Goal: Transaction & Acquisition: Book appointment/travel/reservation

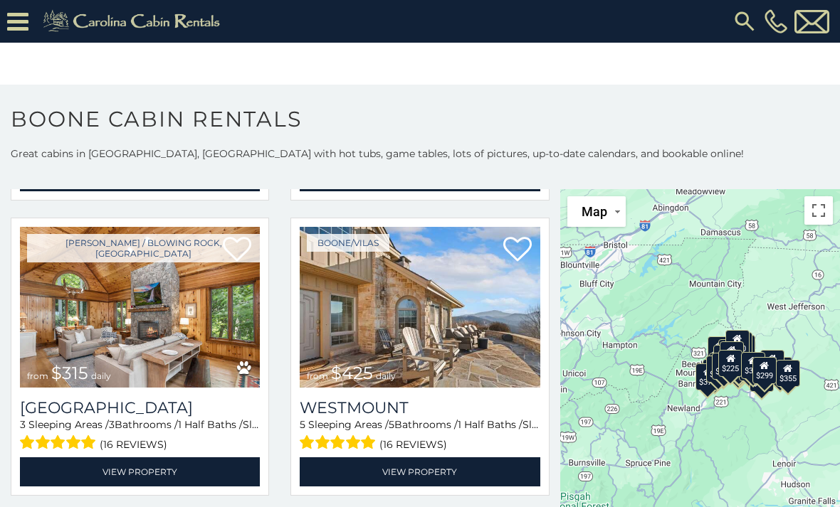
scroll to position [329, 0]
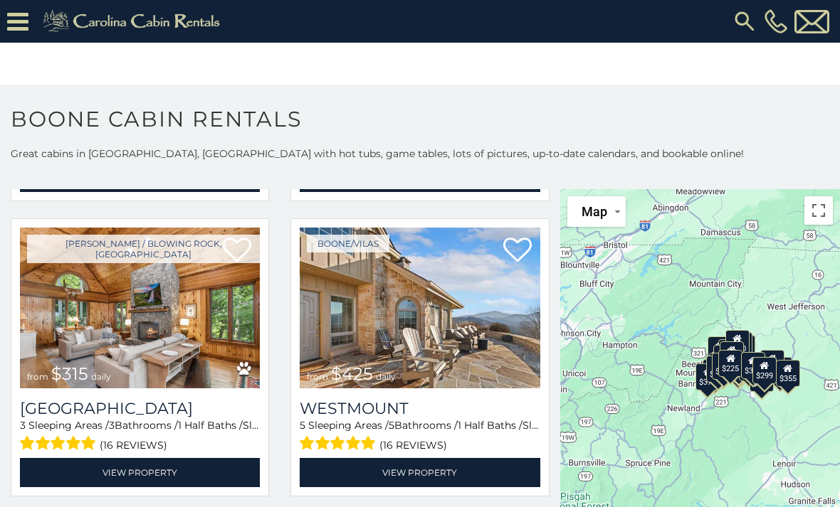
click at [475, 480] on link "View Property" at bounding box center [420, 472] width 240 height 29
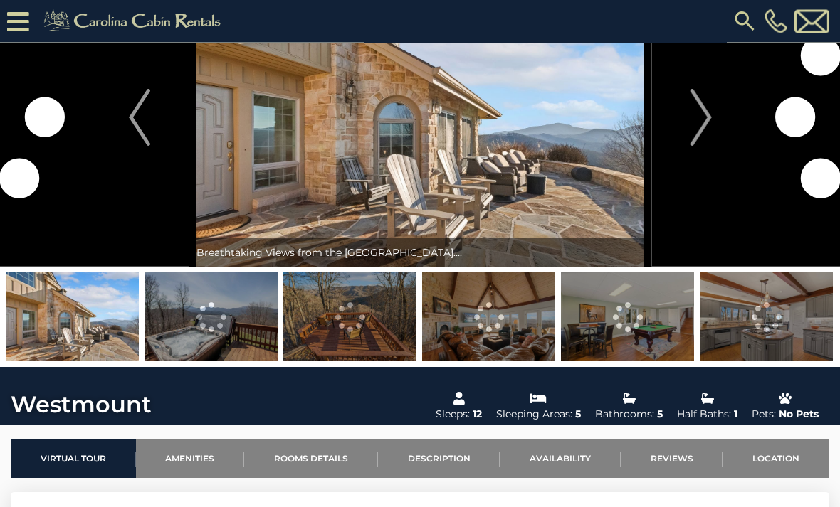
scroll to position [75, 0]
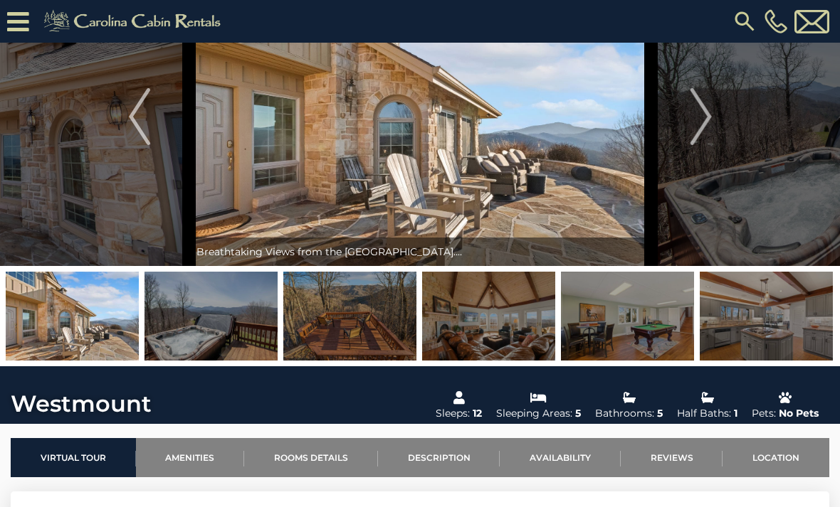
click at [704, 127] on img "Next" at bounding box center [699, 116] width 21 height 57
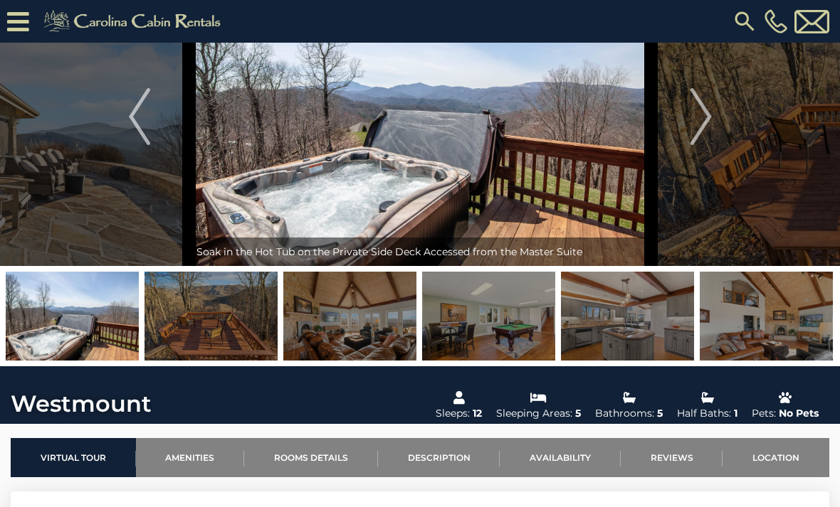
click at [702, 119] on img "Next" at bounding box center [699, 116] width 21 height 57
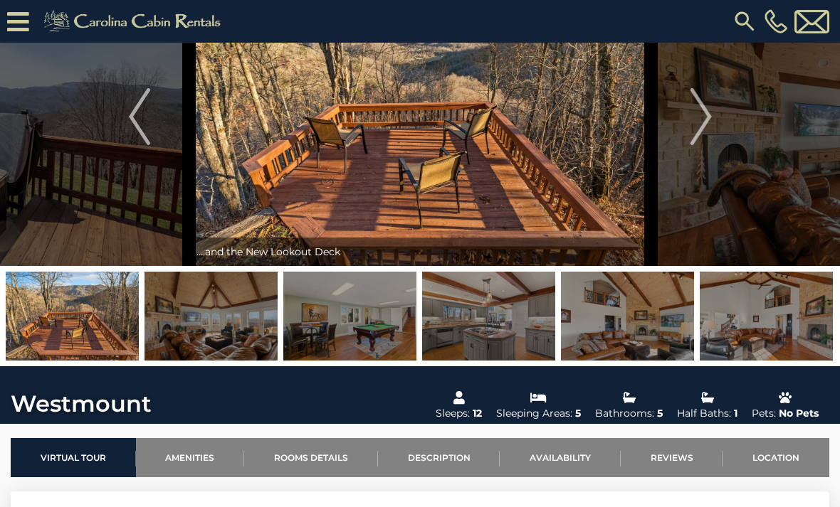
click at [706, 124] on img "Next" at bounding box center [699, 116] width 21 height 57
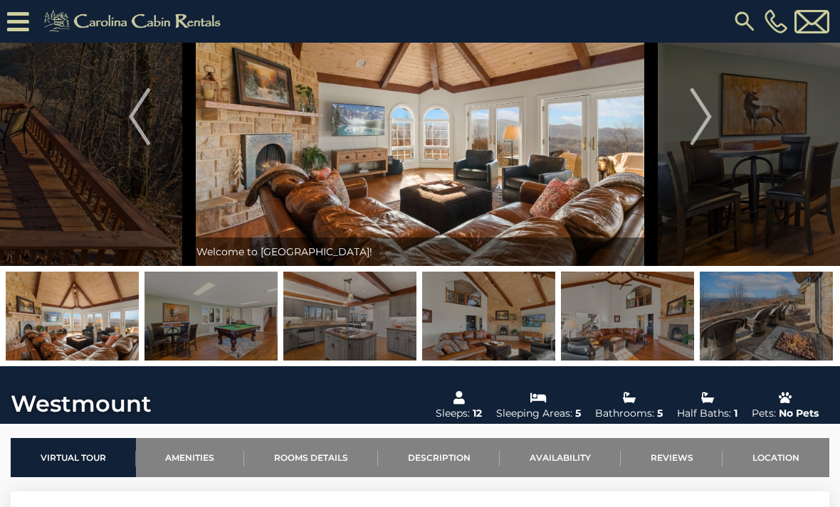
click at [701, 117] on img "Next" at bounding box center [699, 116] width 21 height 57
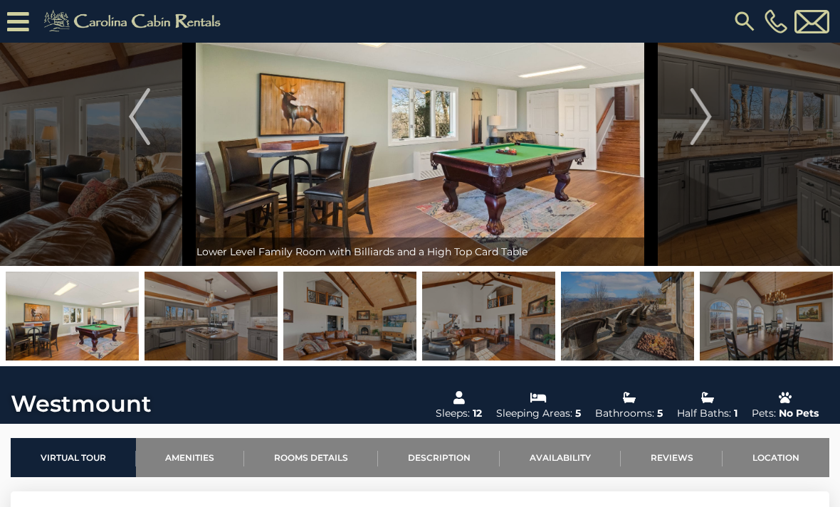
click at [702, 115] on img "Next" at bounding box center [699, 116] width 21 height 57
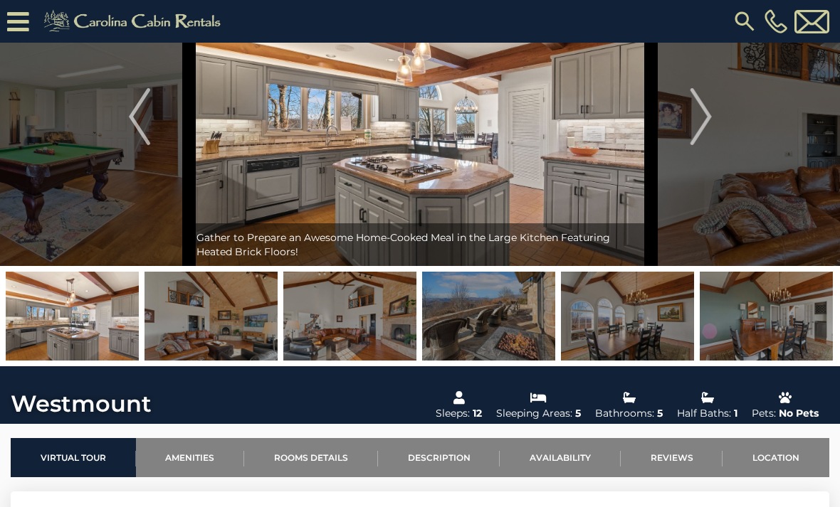
click at [697, 122] on img "Next" at bounding box center [699, 116] width 21 height 57
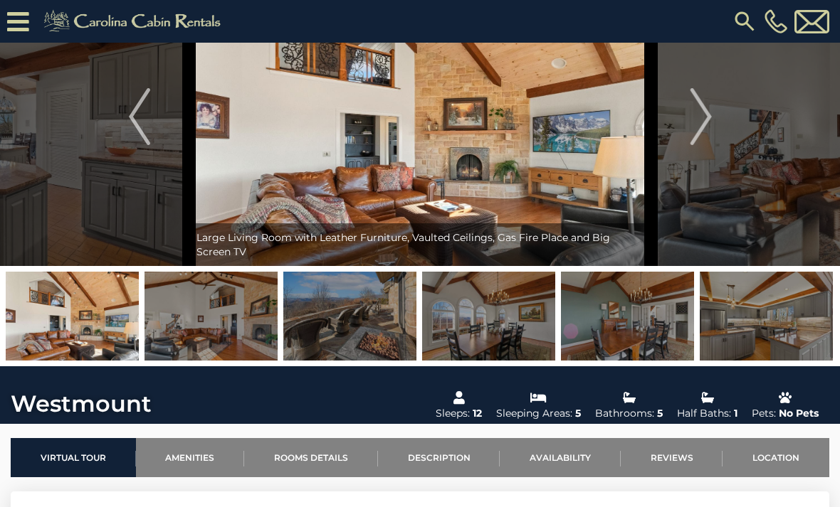
click at [703, 115] on img "Next" at bounding box center [699, 116] width 21 height 57
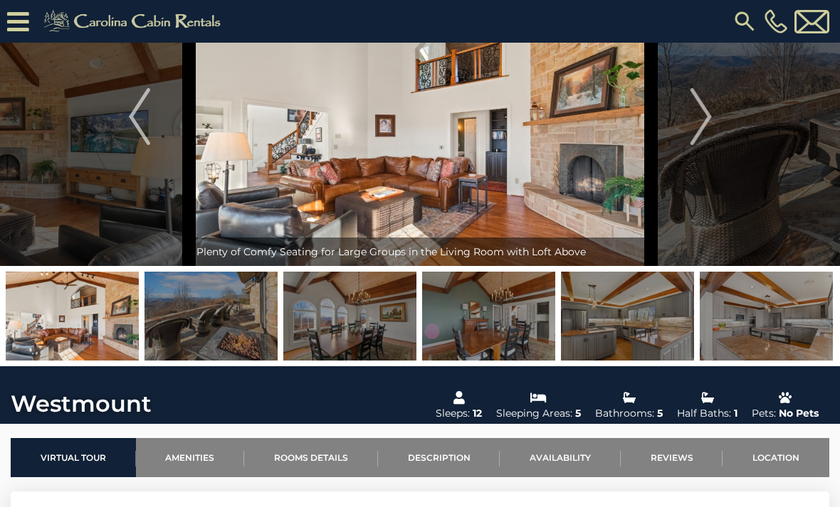
click at [695, 117] on img "Next" at bounding box center [699, 116] width 21 height 57
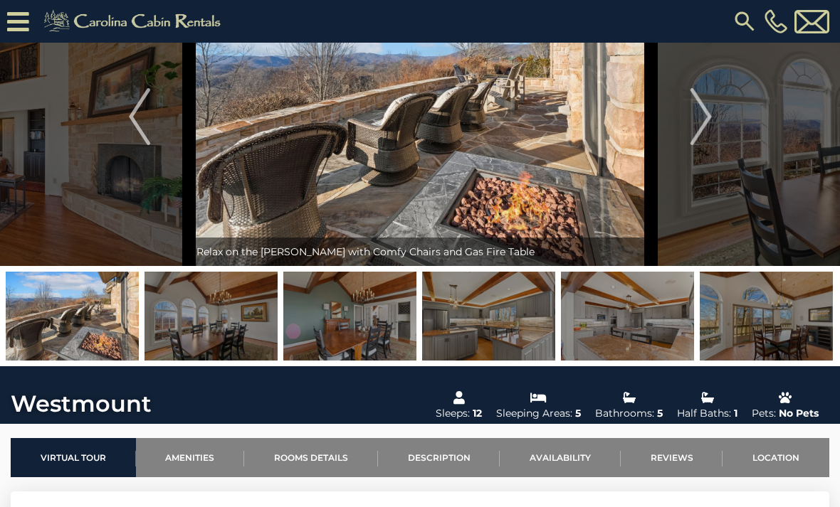
click at [705, 122] on img "Next" at bounding box center [699, 116] width 21 height 57
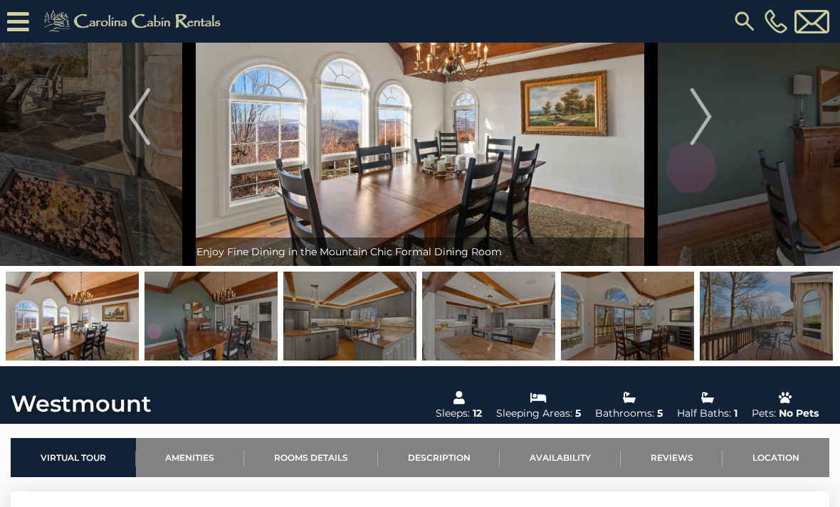
click at [701, 110] on img "Next" at bounding box center [699, 116] width 21 height 57
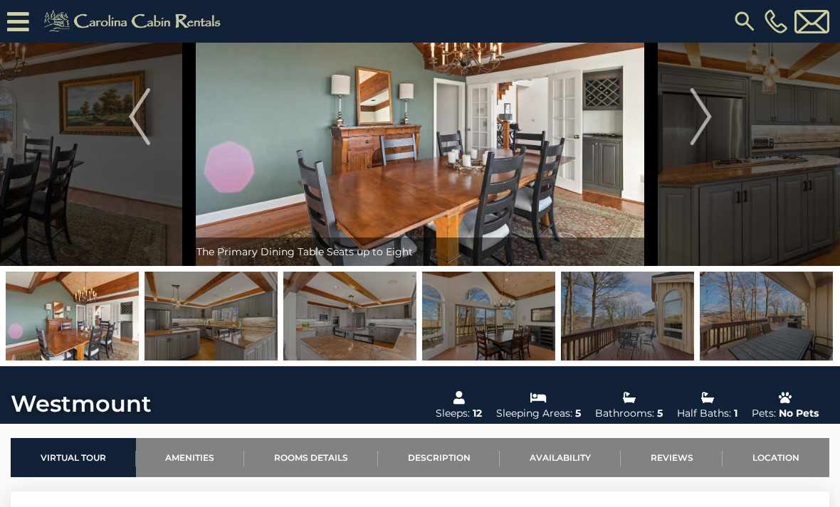
click at [704, 116] on img "Next" at bounding box center [699, 116] width 21 height 57
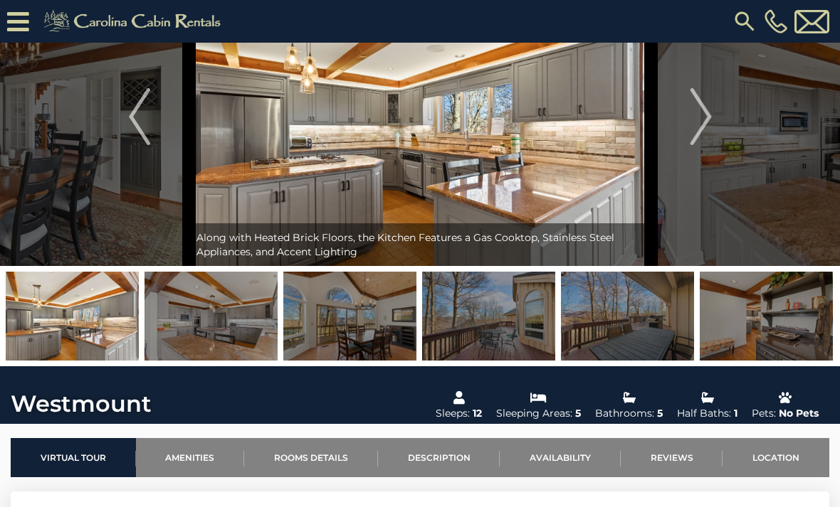
click at [704, 114] on img "Next" at bounding box center [699, 116] width 21 height 57
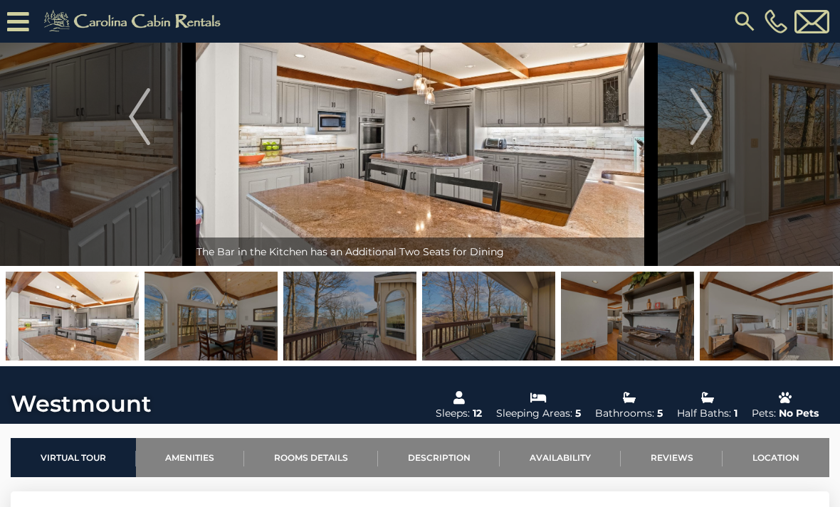
click at [705, 120] on img "Next" at bounding box center [699, 116] width 21 height 57
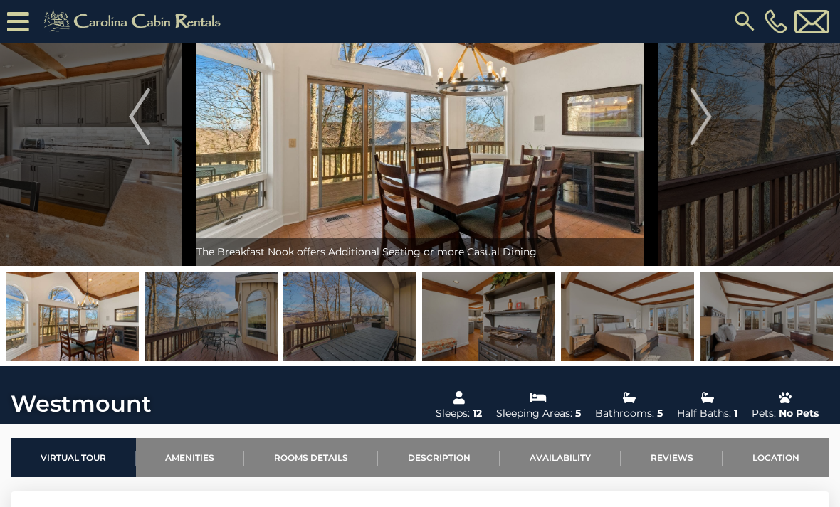
click at [706, 125] on img "Next" at bounding box center [699, 116] width 21 height 57
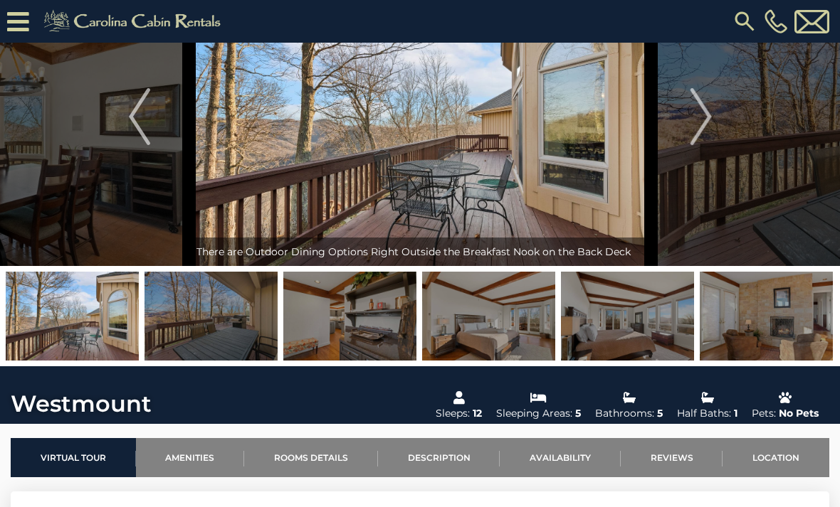
click at [704, 114] on img "Next" at bounding box center [699, 116] width 21 height 57
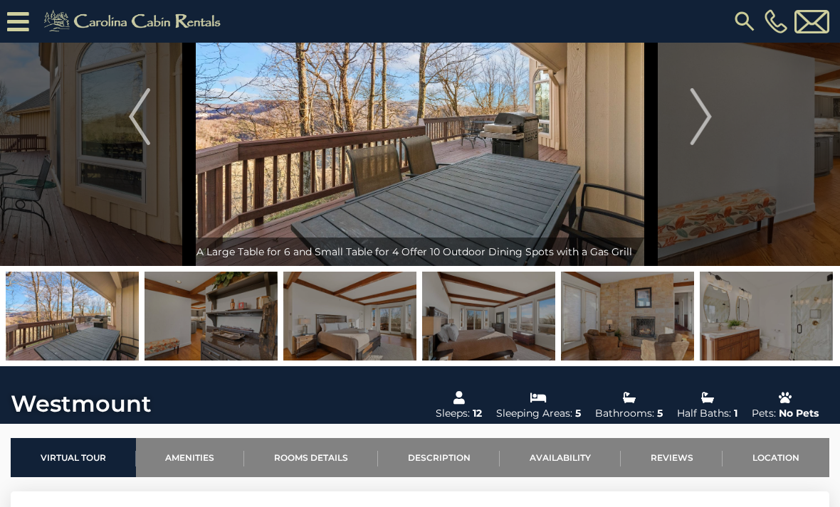
click at [702, 118] on img "Next" at bounding box center [699, 116] width 21 height 57
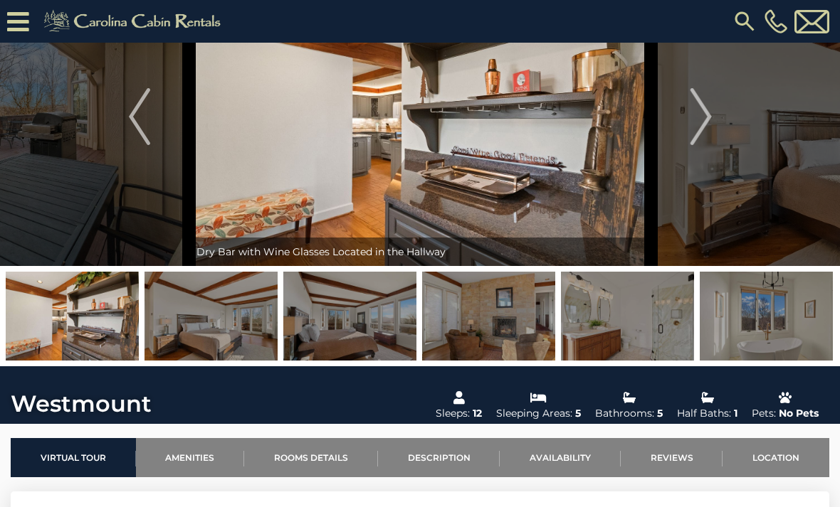
click at [709, 117] on img "Next" at bounding box center [699, 116] width 21 height 57
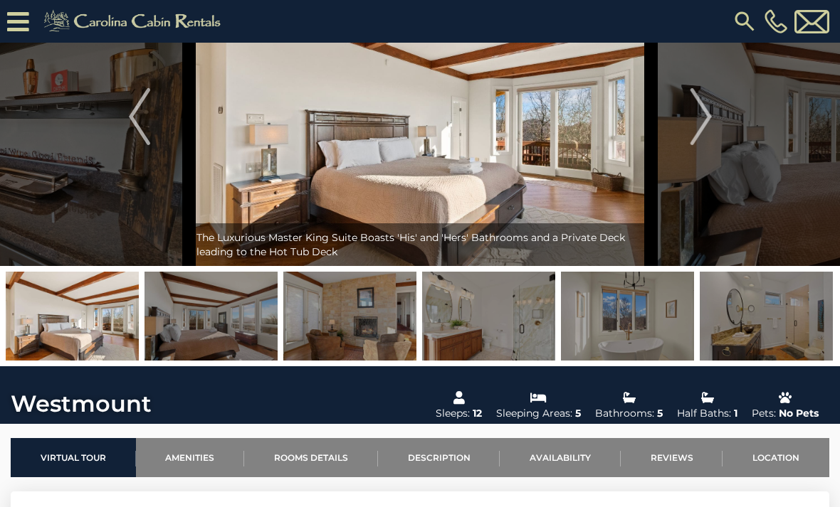
click at [702, 119] on img "Next" at bounding box center [699, 116] width 21 height 57
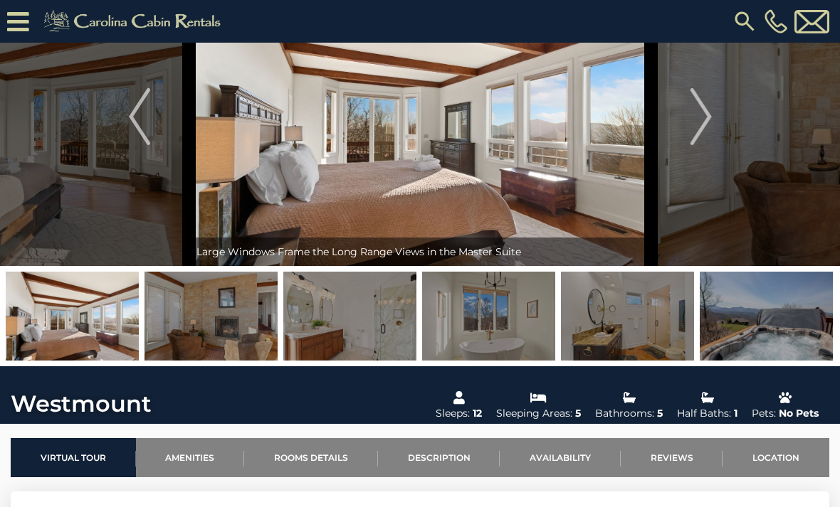
click at [701, 115] on img "Next" at bounding box center [699, 116] width 21 height 57
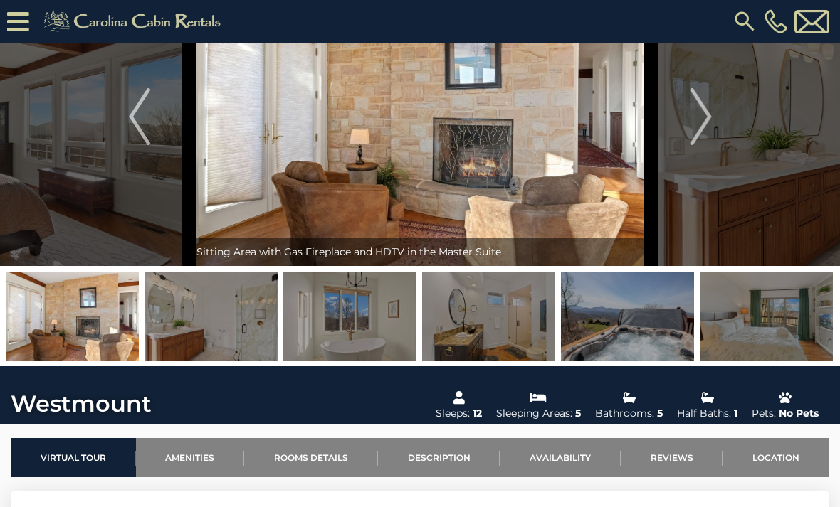
click at [708, 117] on img "Next" at bounding box center [699, 116] width 21 height 57
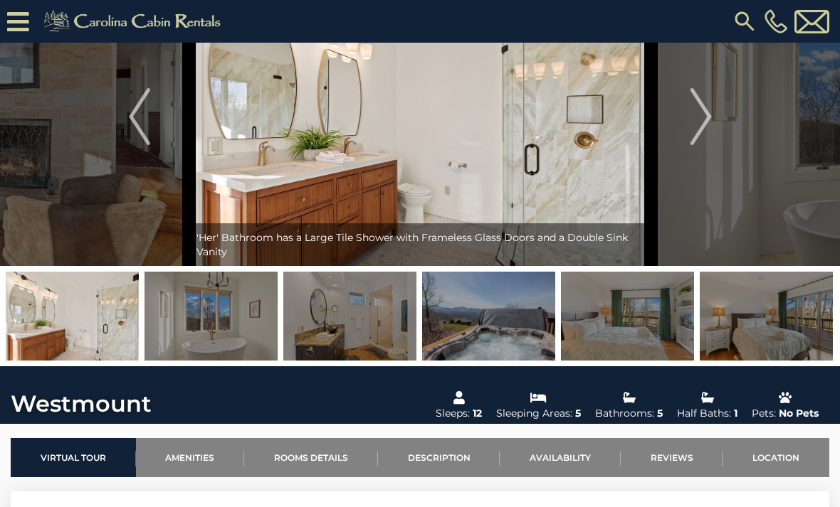
click at [687, 126] on button "Next" at bounding box center [701, 116] width 100 height 299
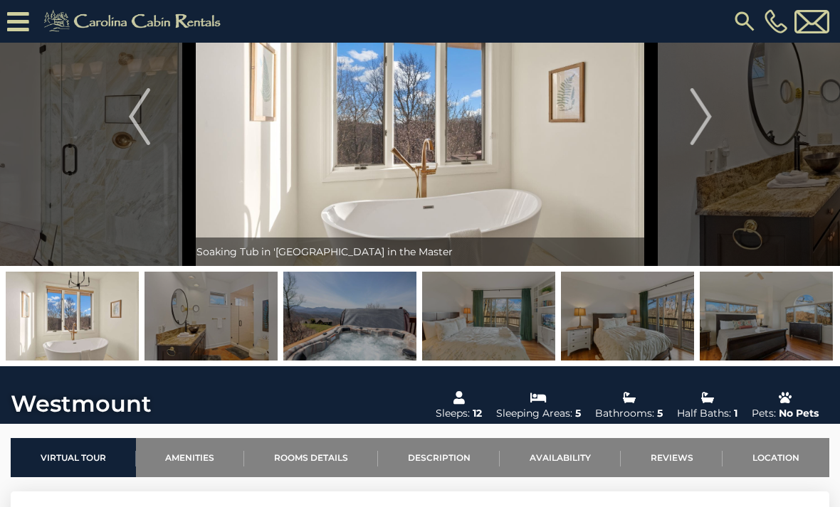
click at [701, 117] on img "Next" at bounding box center [699, 116] width 21 height 57
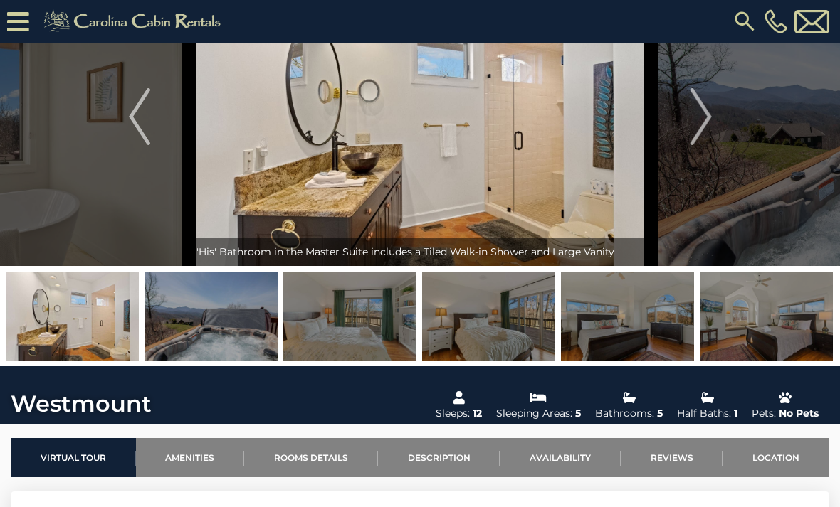
click at [704, 117] on img "Next" at bounding box center [699, 116] width 21 height 57
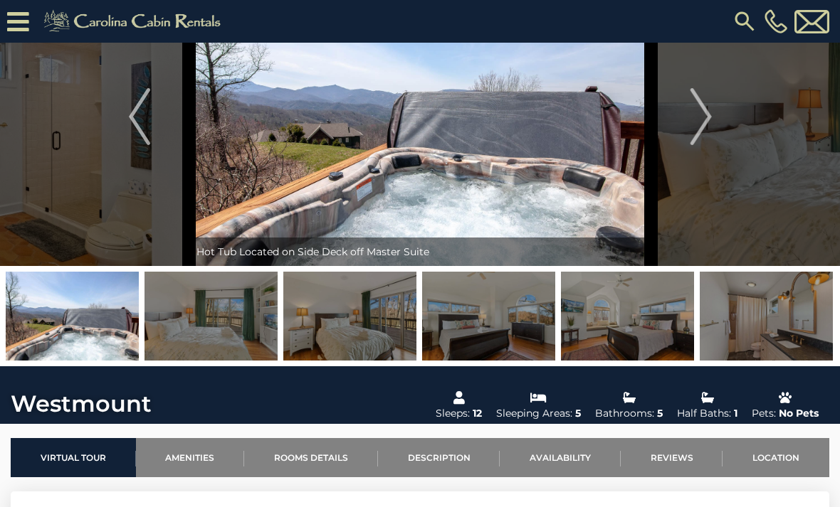
click at [697, 121] on img "Next" at bounding box center [699, 116] width 21 height 57
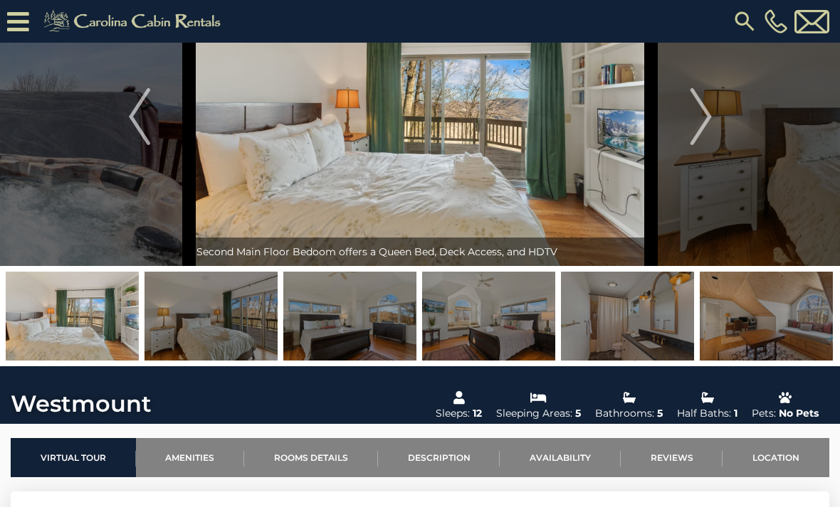
click at [694, 119] on img "Next" at bounding box center [699, 116] width 21 height 57
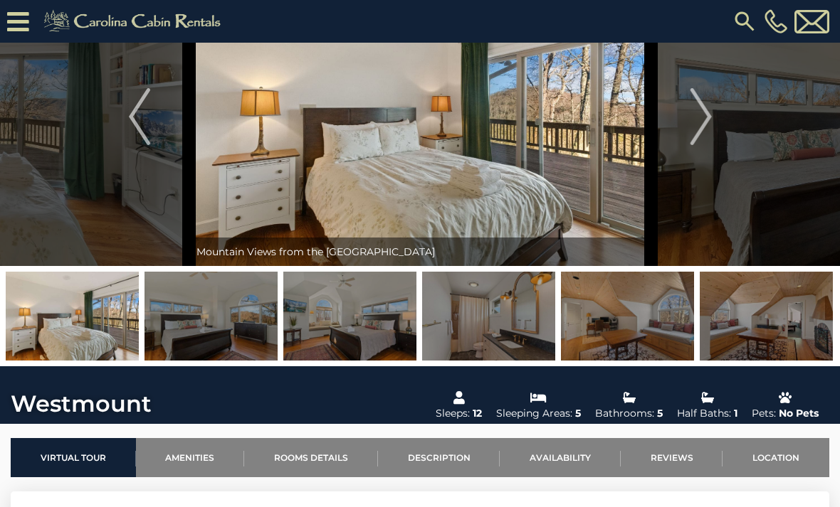
click at [701, 122] on img "Next" at bounding box center [699, 116] width 21 height 57
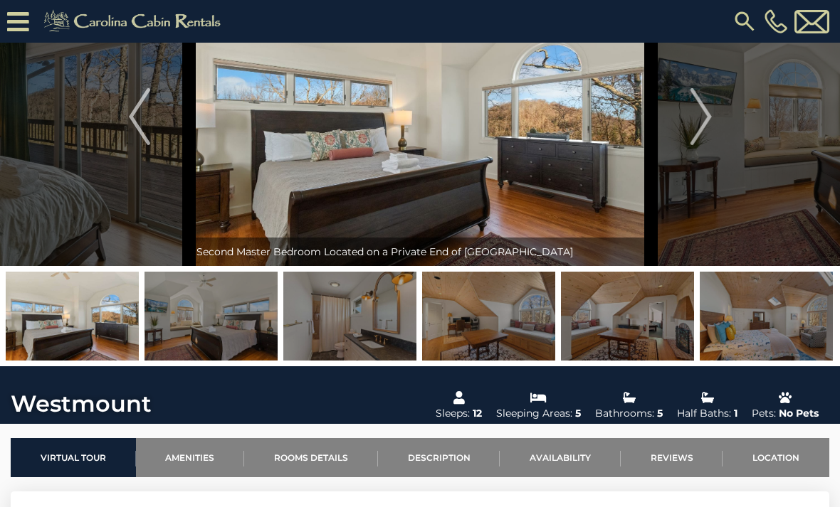
click at [701, 123] on img "Next" at bounding box center [699, 116] width 21 height 57
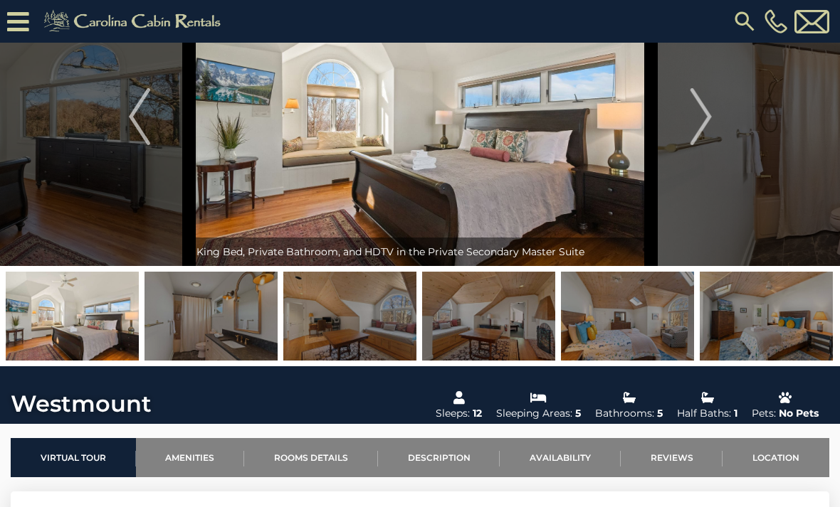
click at [204, 457] on link "Amenities" at bounding box center [190, 457] width 109 height 39
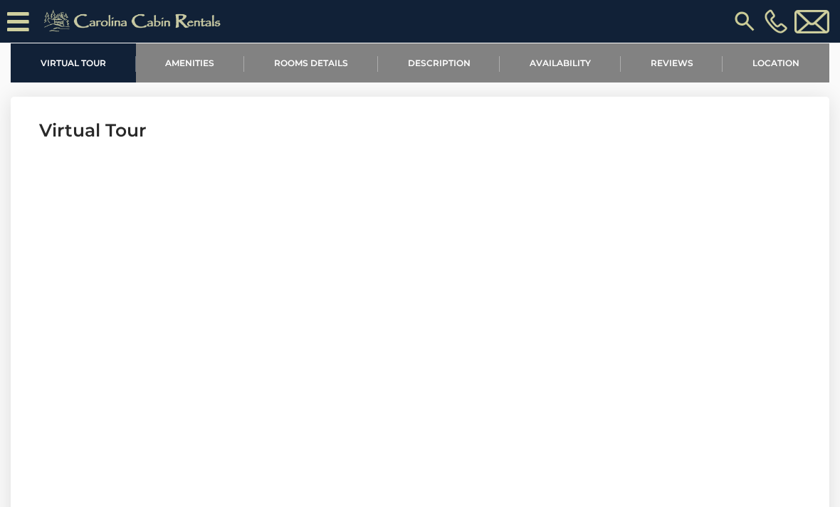
scroll to position [461, 0]
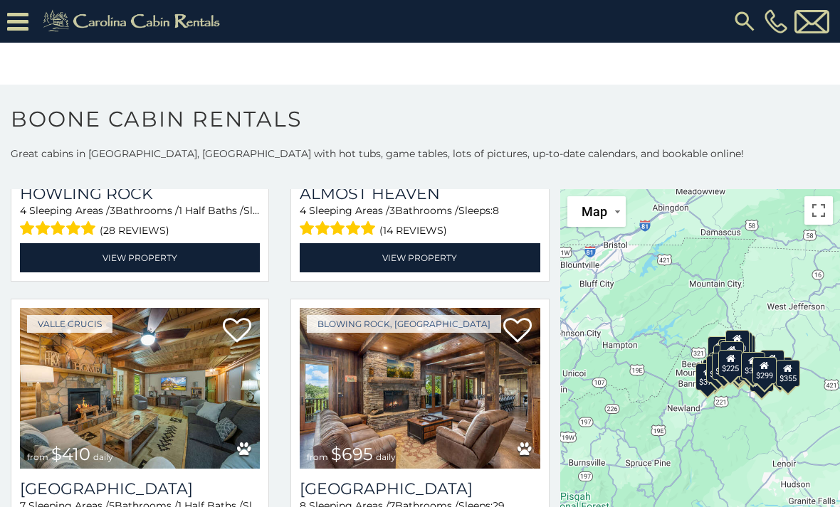
scroll to position [2904, 0]
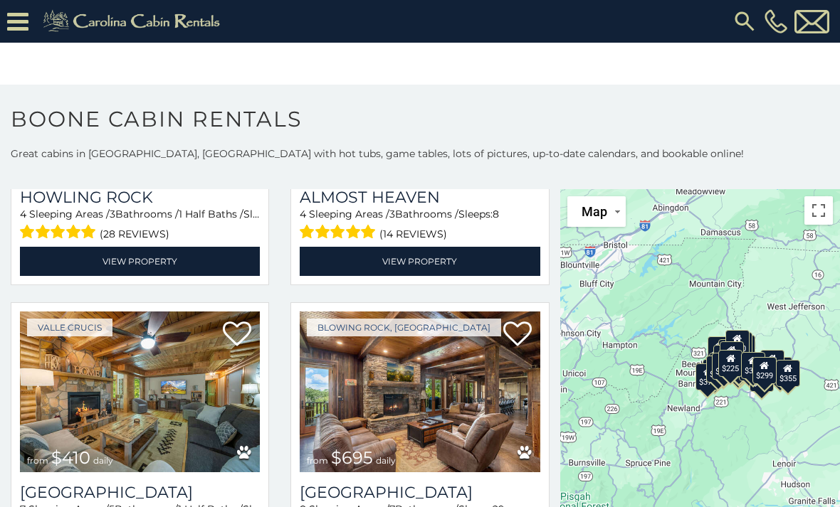
click at [179, 413] on img at bounding box center [140, 392] width 240 height 161
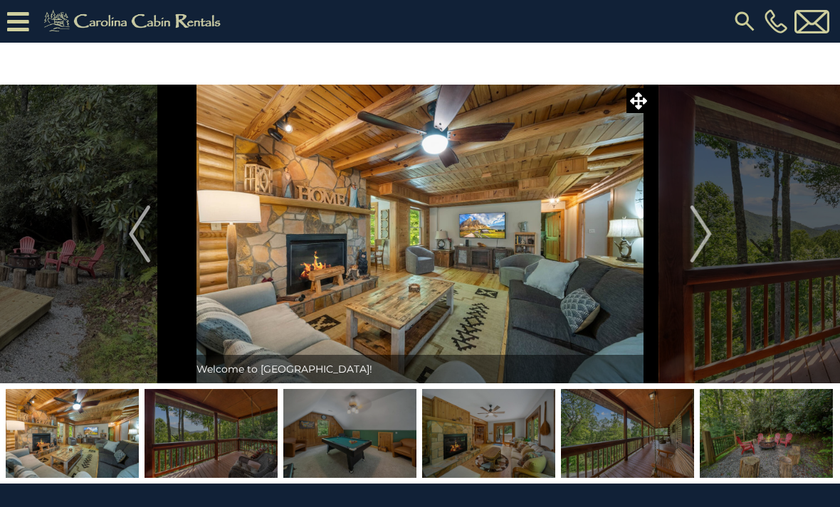
click at [707, 234] on img "Next" at bounding box center [699, 234] width 21 height 57
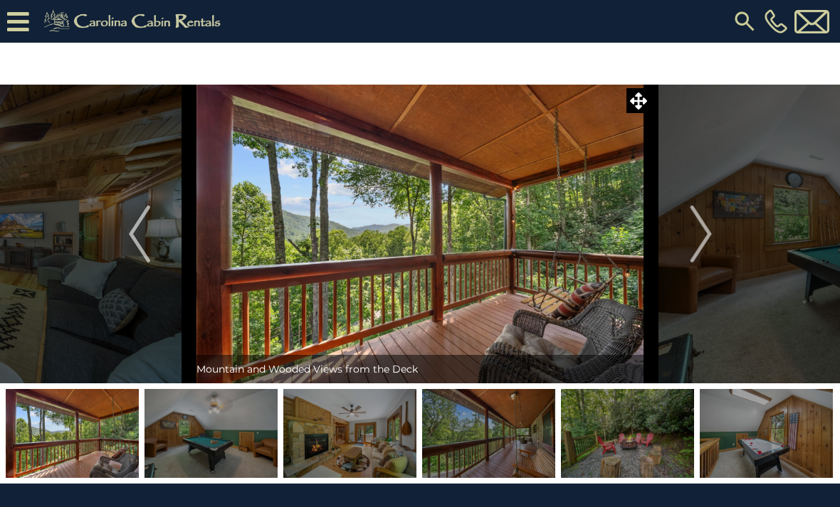
click at [708, 231] on img "Next" at bounding box center [699, 234] width 21 height 57
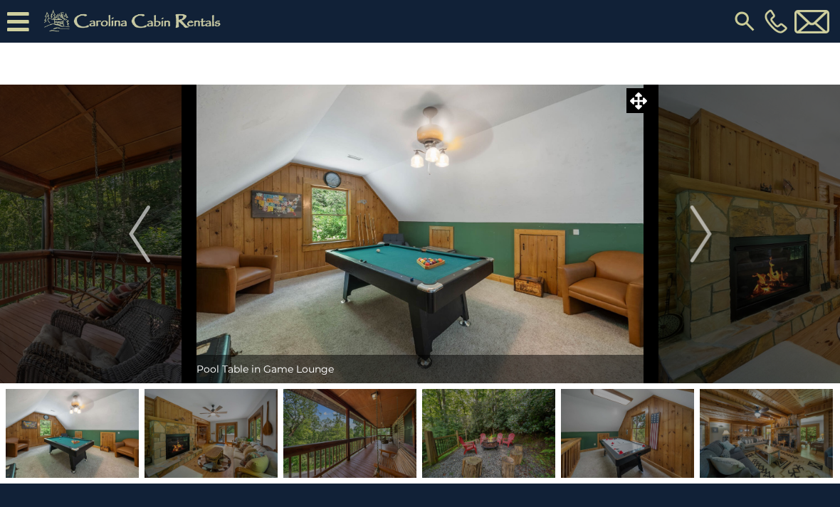
click at [707, 244] on img "Next" at bounding box center [699, 234] width 21 height 57
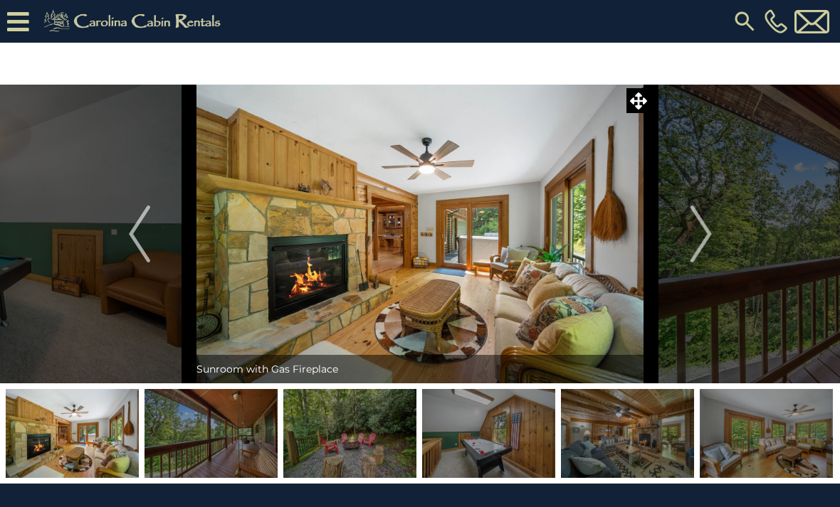
click at [704, 240] on img "Next" at bounding box center [699, 234] width 21 height 57
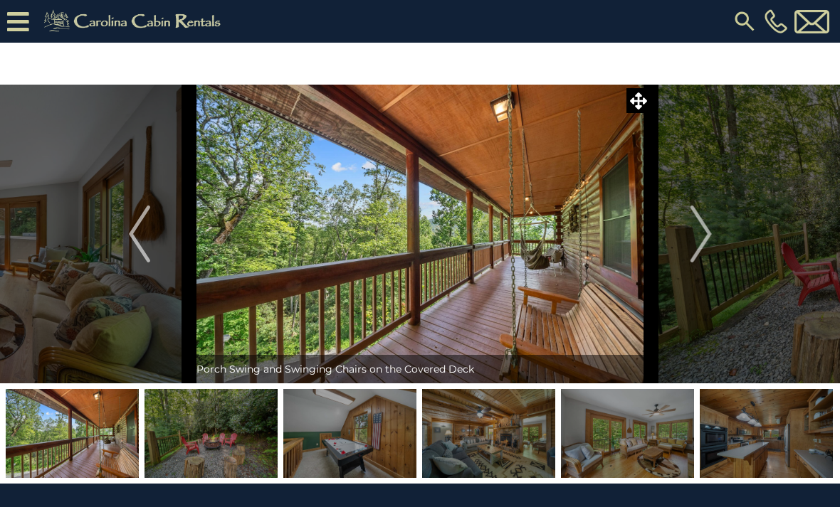
click at [701, 242] on img "Next" at bounding box center [699, 234] width 21 height 57
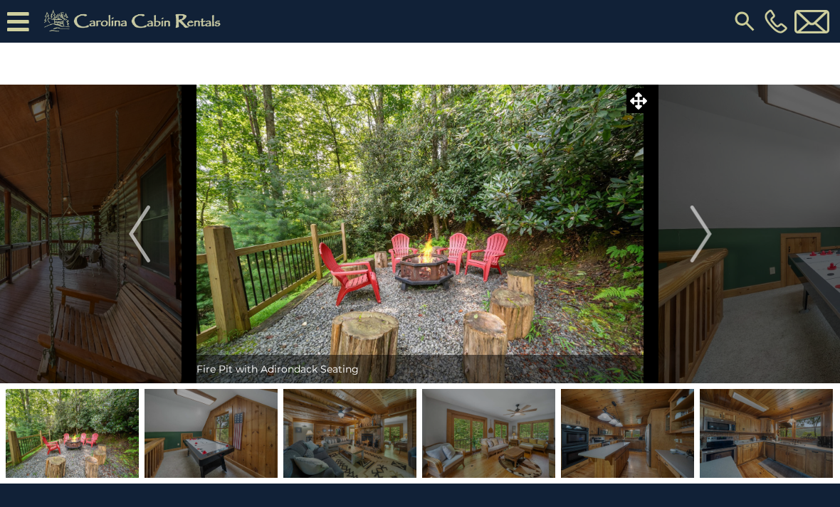
click at [707, 239] on img "Next" at bounding box center [699, 234] width 21 height 57
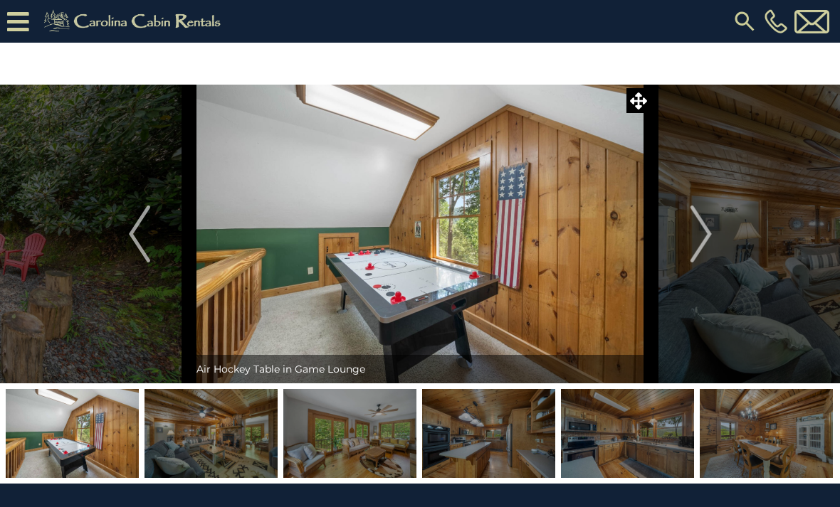
click at [704, 241] on img "Next" at bounding box center [699, 234] width 21 height 57
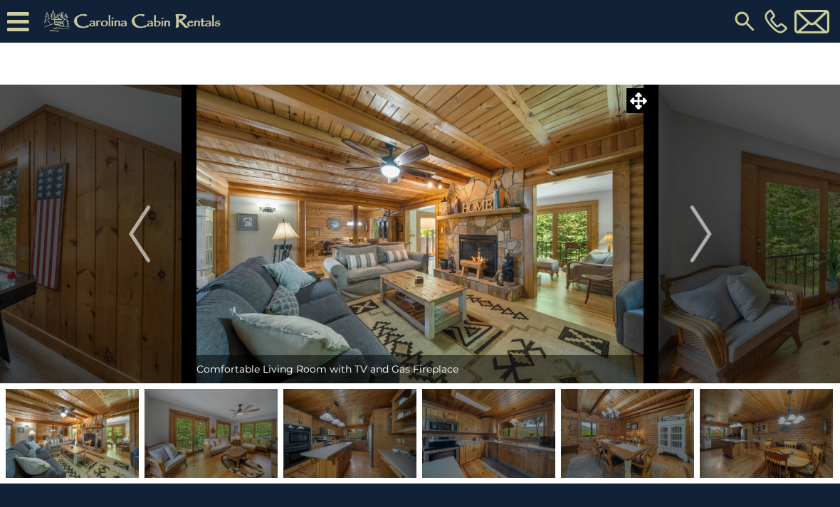
click at [704, 235] on img "Next" at bounding box center [699, 234] width 21 height 57
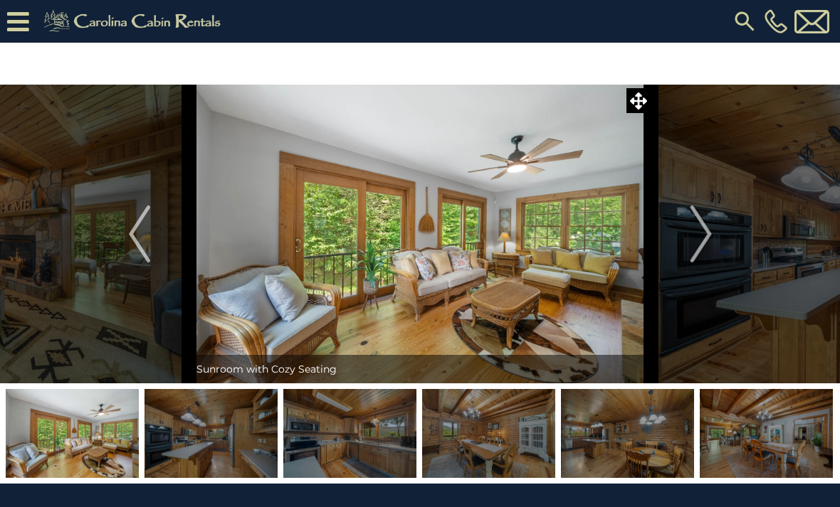
click at [706, 240] on img "Next" at bounding box center [699, 234] width 21 height 57
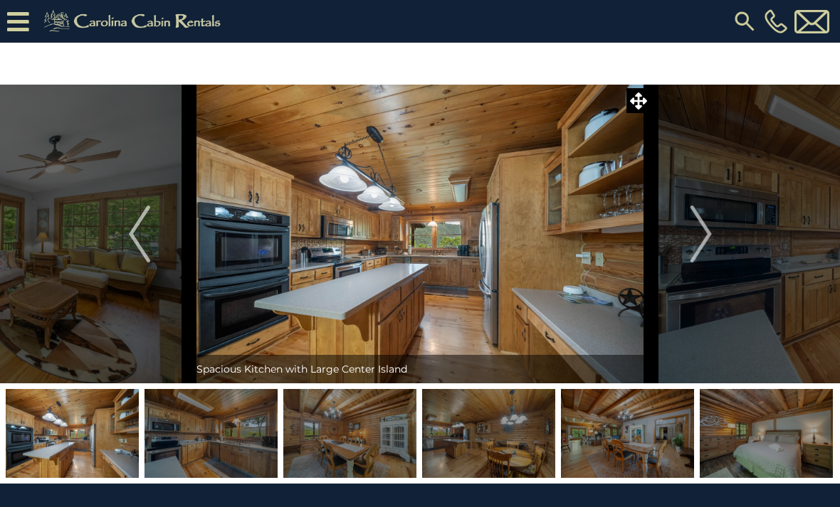
click at [704, 240] on img "Next" at bounding box center [699, 234] width 21 height 57
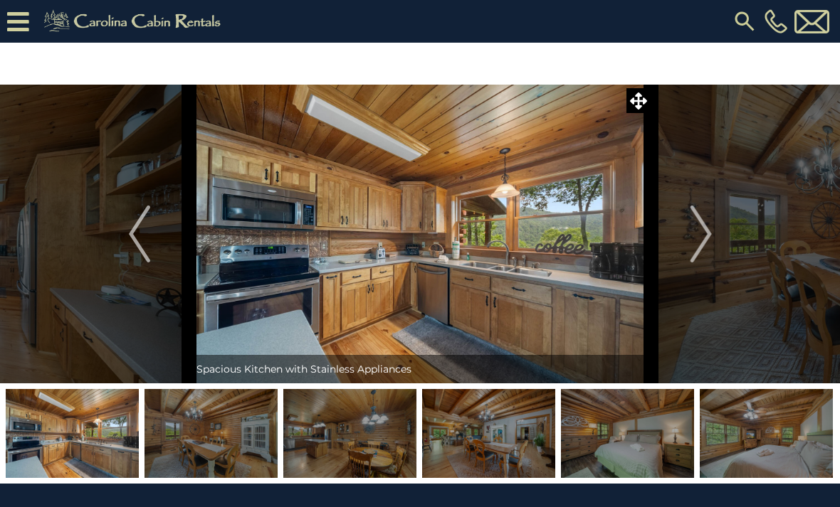
click at [707, 236] on img "Next" at bounding box center [699, 234] width 21 height 57
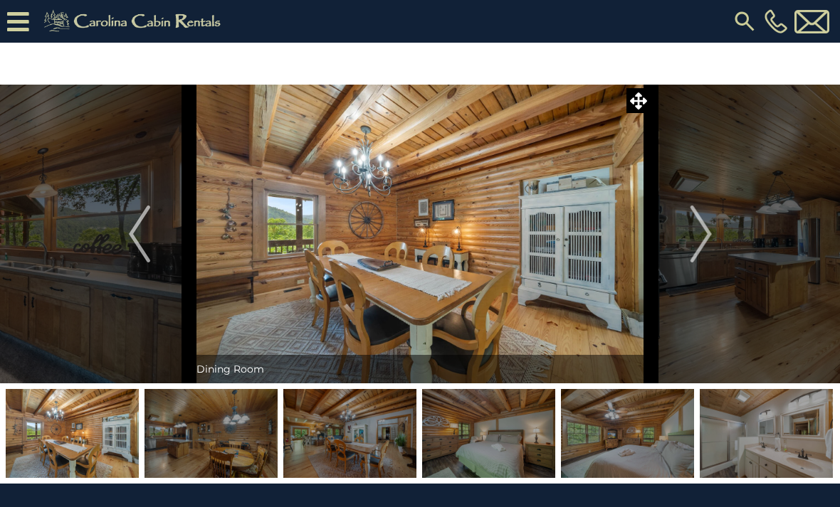
click at [702, 239] on img "Next" at bounding box center [699, 234] width 21 height 57
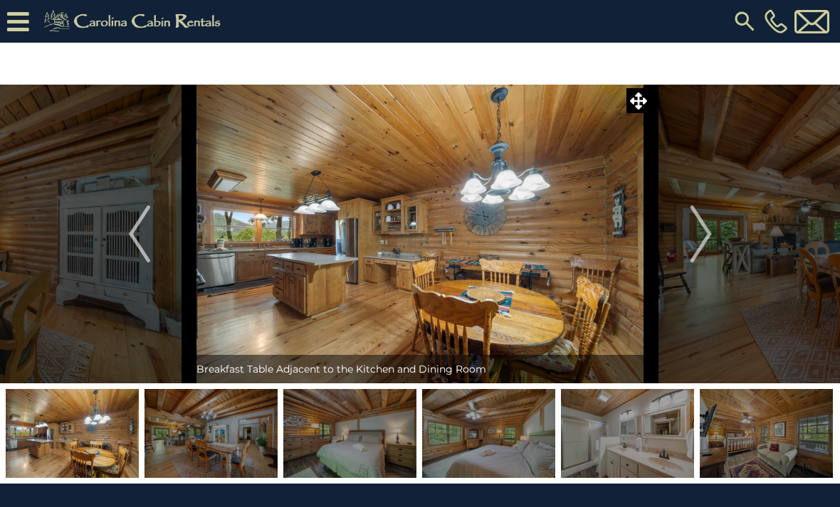
click at [701, 231] on img "Next" at bounding box center [699, 234] width 21 height 57
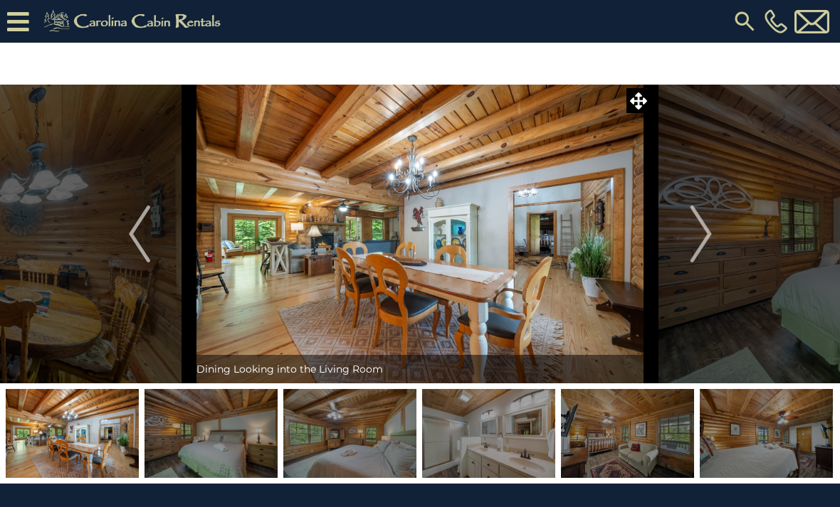
click at [704, 238] on img "Next" at bounding box center [699, 234] width 21 height 57
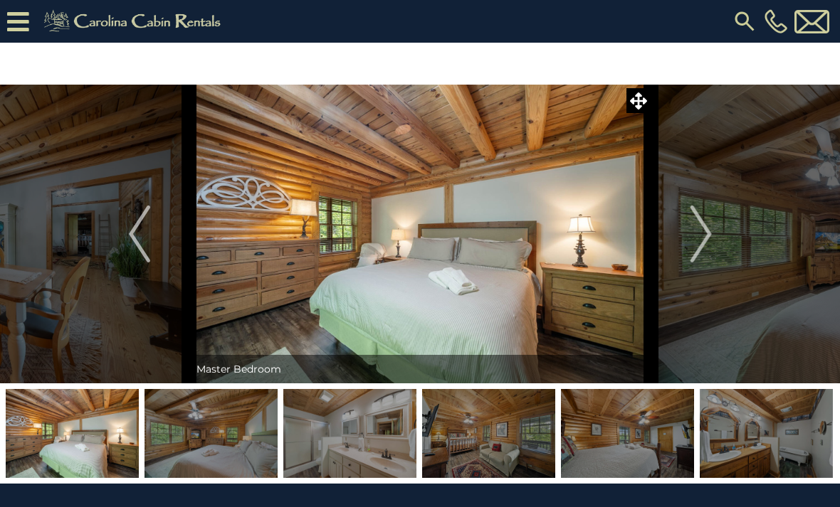
click at [701, 230] on img "Next" at bounding box center [699, 234] width 21 height 57
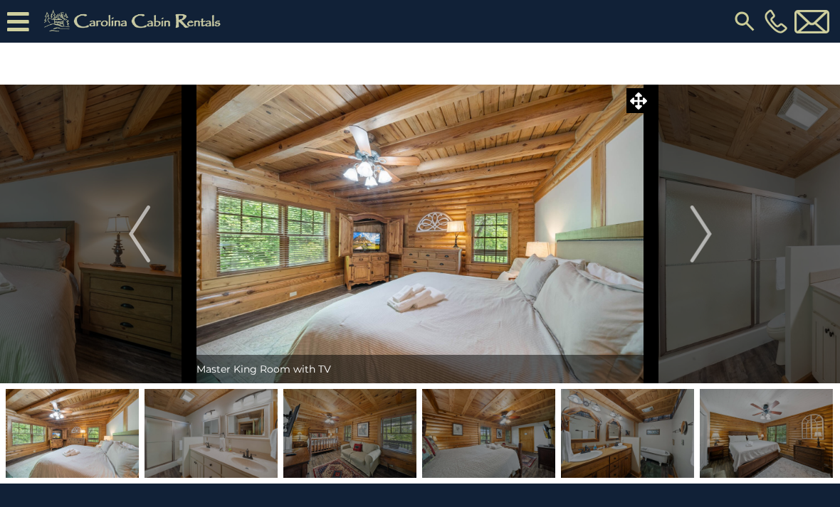
click at [702, 236] on img "Next" at bounding box center [699, 234] width 21 height 57
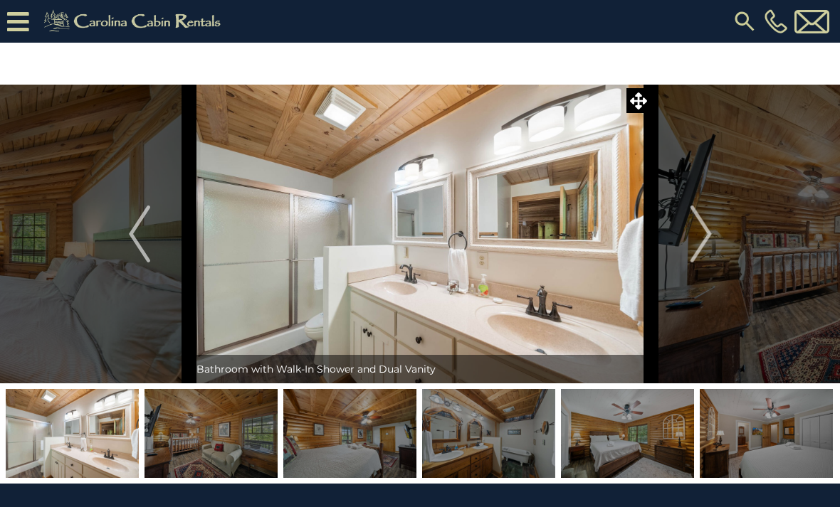
click at [704, 242] on img "Next" at bounding box center [699, 234] width 21 height 57
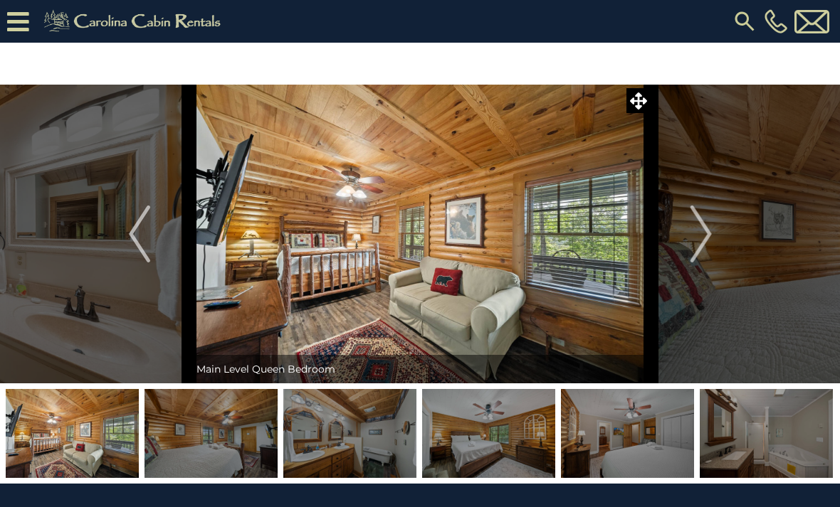
click at [704, 240] on img "Next" at bounding box center [699, 234] width 21 height 57
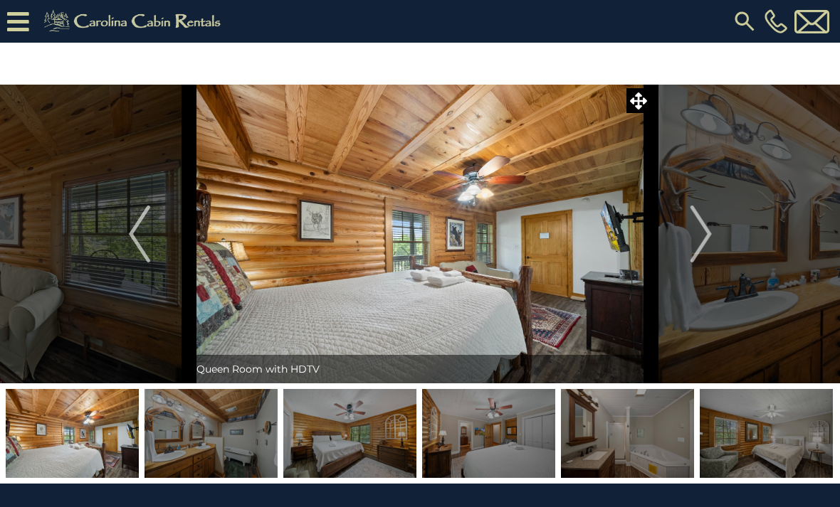
click at [704, 239] on img "Next" at bounding box center [699, 234] width 21 height 57
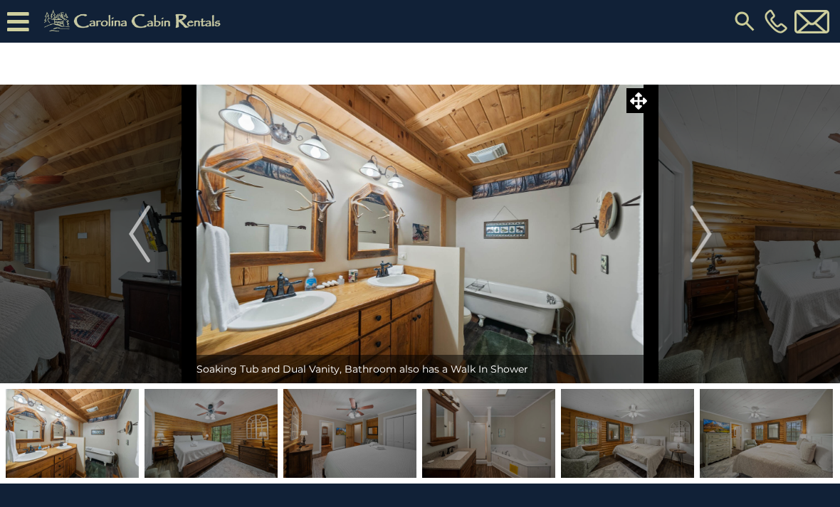
click at [702, 243] on img "Next" at bounding box center [699, 234] width 21 height 57
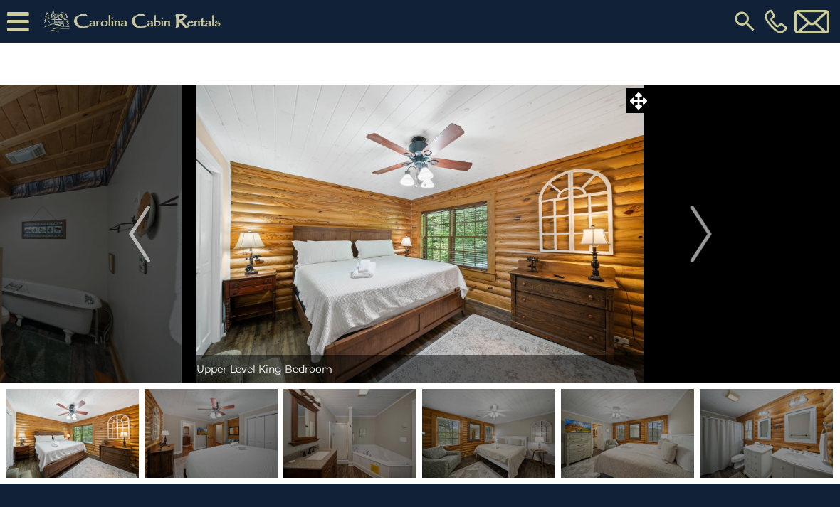
click at [701, 243] on img "Next" at bounding box center [699, 234] width 21 height 57
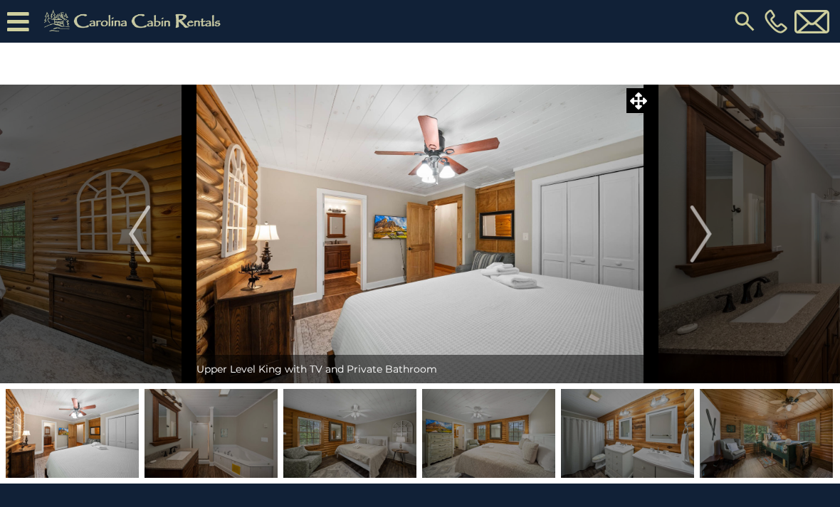
click at [708, 234] on img "Next" at bounding box center [699, 234] width 21 height 57
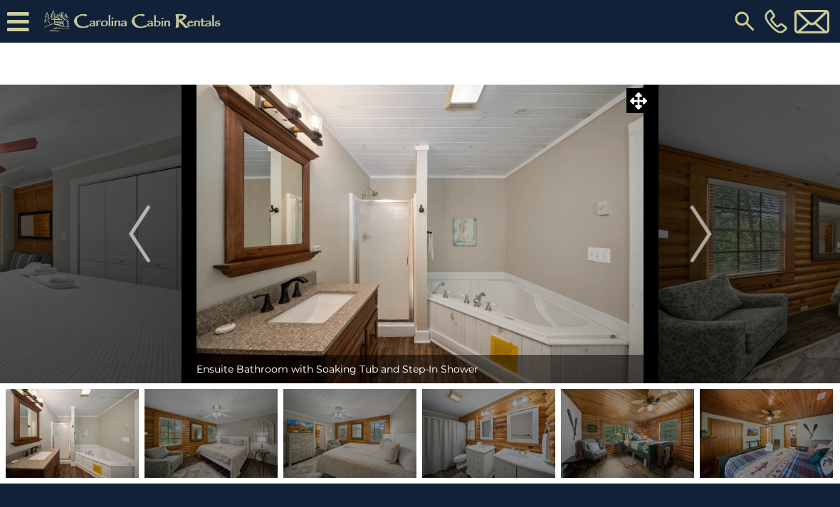
click at [701, 236] on img "Next" at bounding box center [699, 234] width 21 height 57
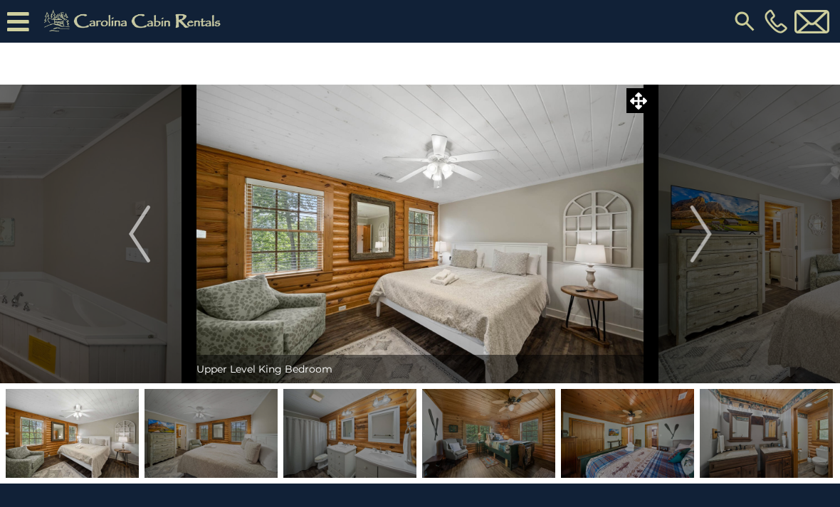
click at [703, 235] on img "Next" at bounding box center [699, 234] width 21 height 57
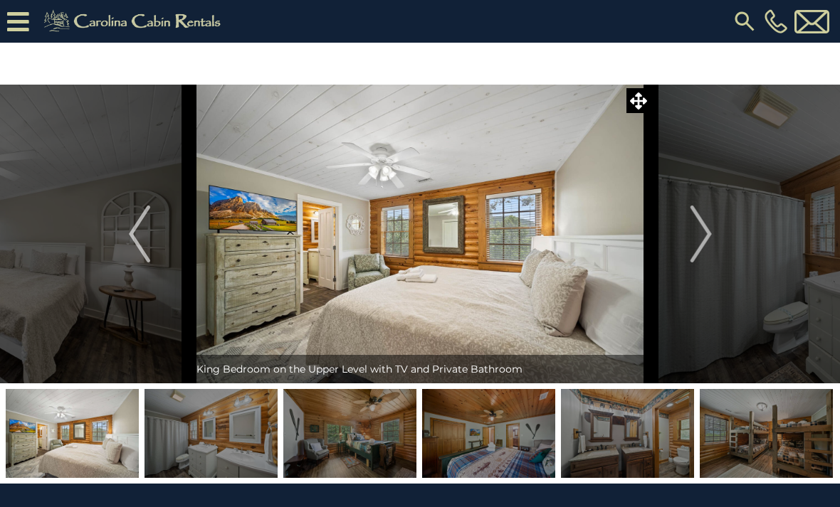
click at [702, 238] on img "Next" at bounding box center [699, 234] width 21 height 57
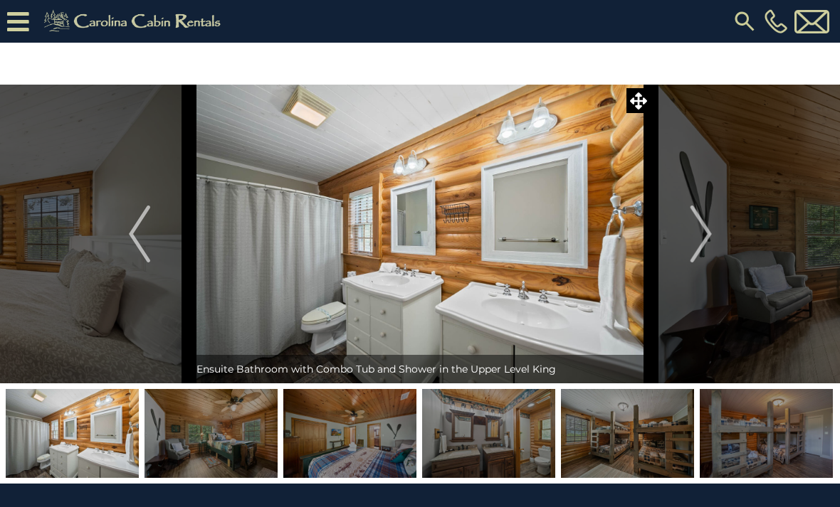
click at [707, 241] on img "Next" at bounding box center [699, 234] width 21 height 57
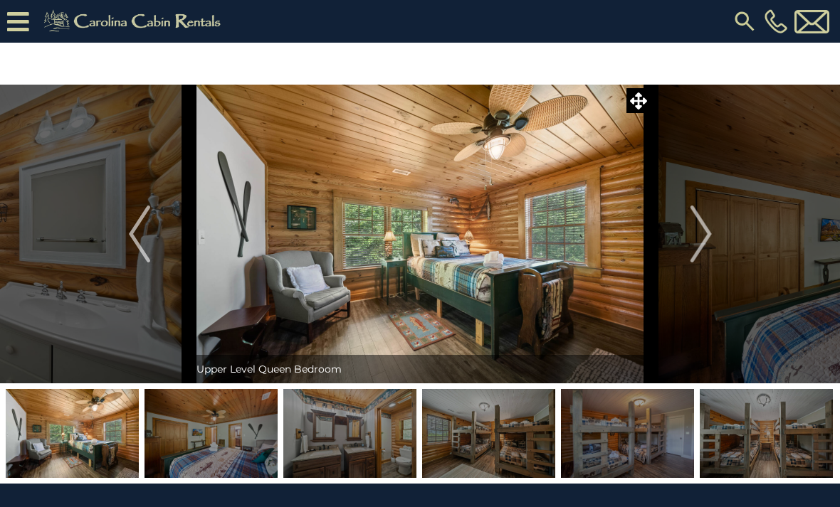
click at [709, 235] on img "Next" at bounding box center [699, 234] width 21 height 57
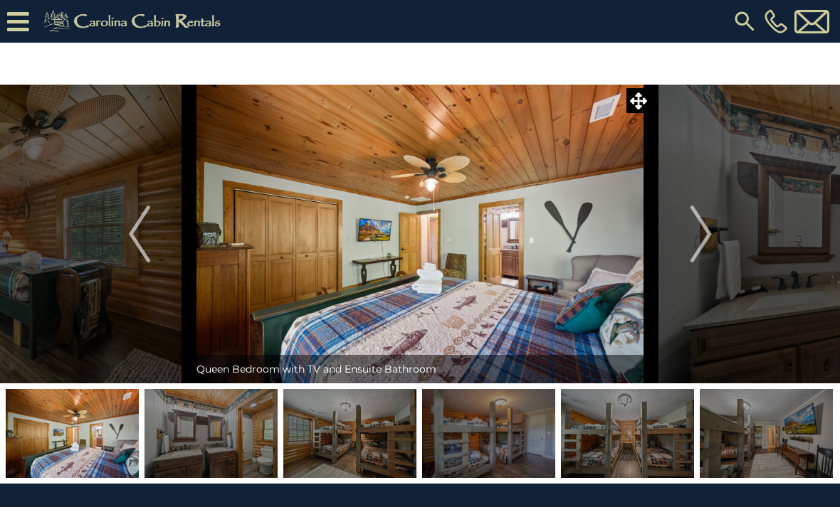
click at [701, 238] on img "Next" at bounding box center [699, 234] width 21 height 57
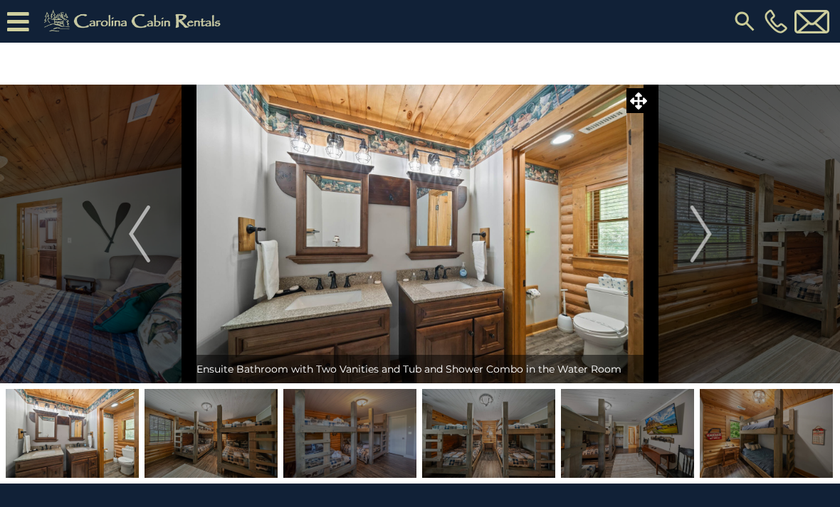
click at [702, 240] on img "Next" at bounding box center [699, 234] width 21 height 57
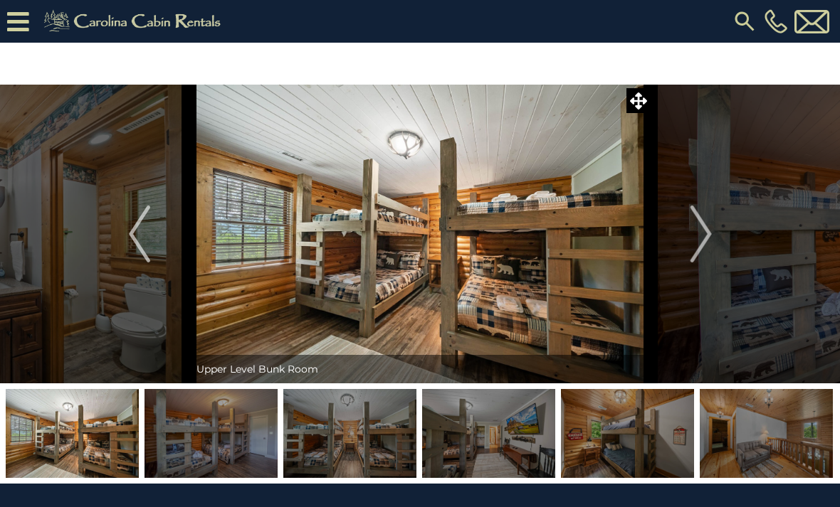
click at [702, 233] on img "Next" at bounding box center [699, 234] width 21 height 57
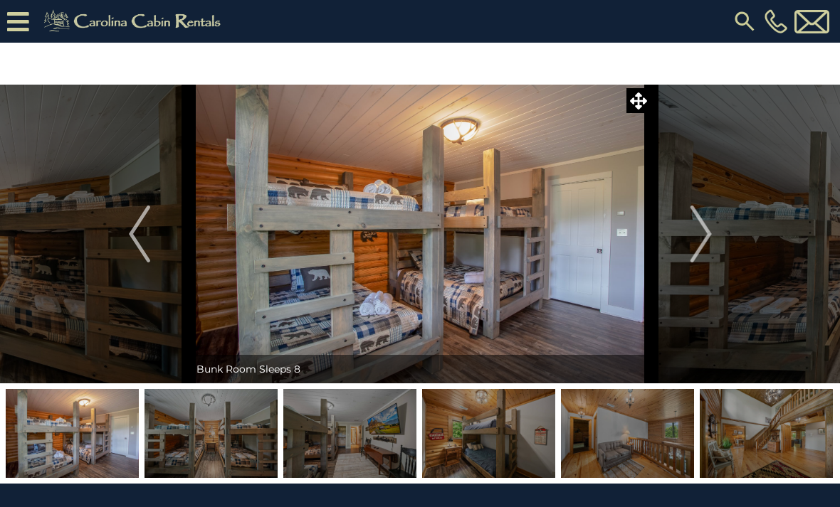
click at [702, 234] on img "Next" at bounding box center [699, 234] width 21 height 57
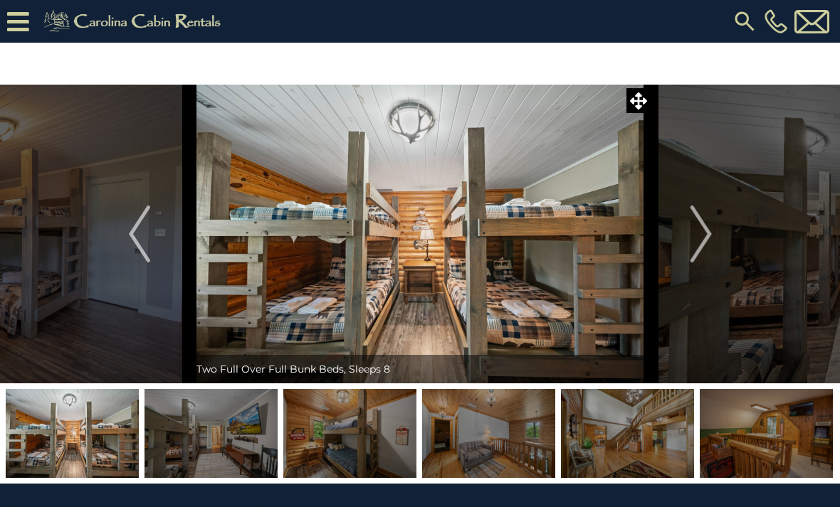
click at [704, 236] on img "Next" at bounding box center [699, 234] width 21 height 57
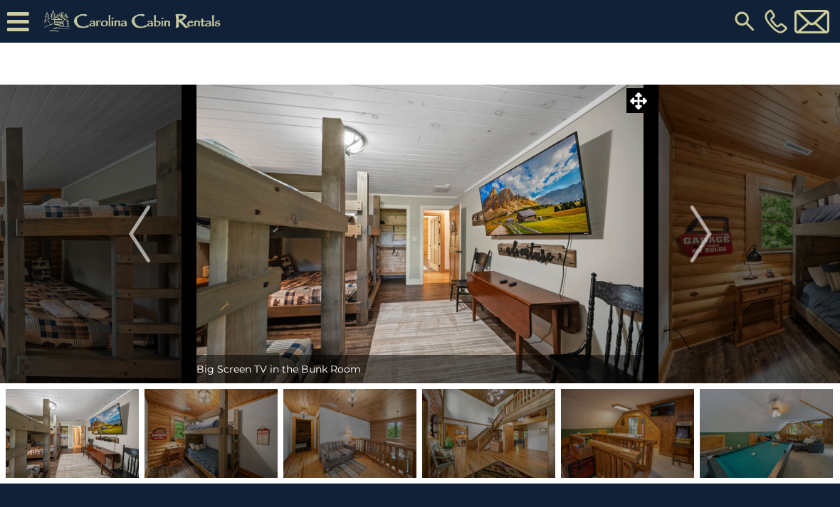
click at [702, 236] on img "Next" at bounding box center [699, 234] width 21 height 57
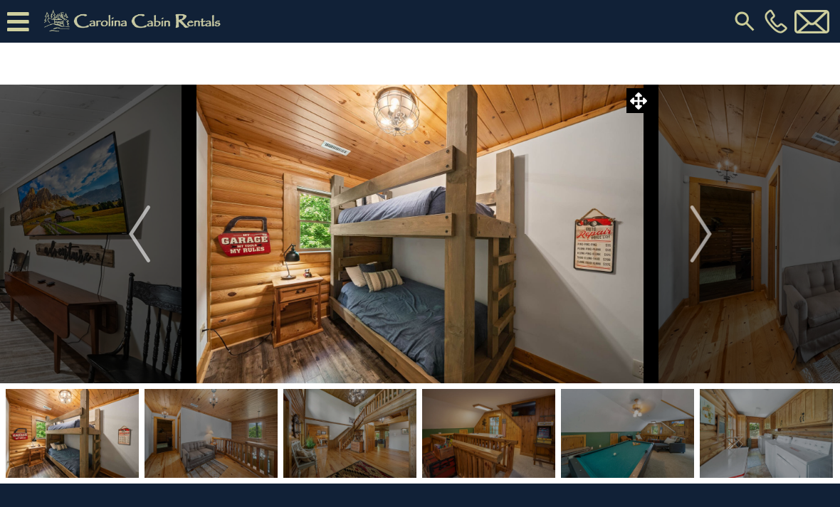
click at [704, 236] on img "Next" at bounding box center [699, 234] width 21 height 57
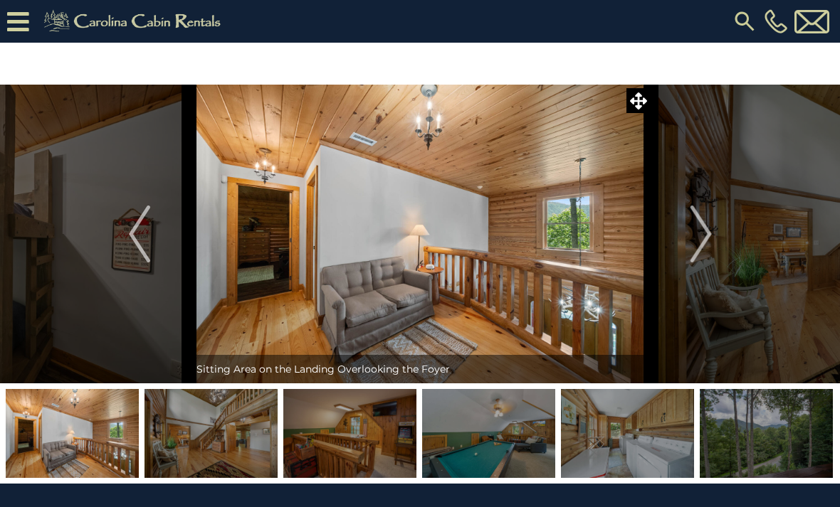
click at [700, 233] on img "Next" at bounding box center [699, 234] width 21 height 57
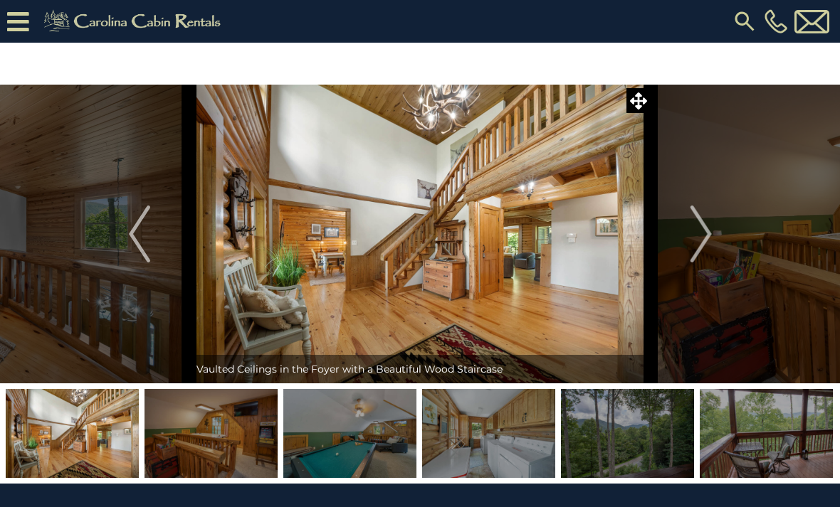
click at [706, 238] on img "Next" at bounding box center [699, 234] width 21 height 57
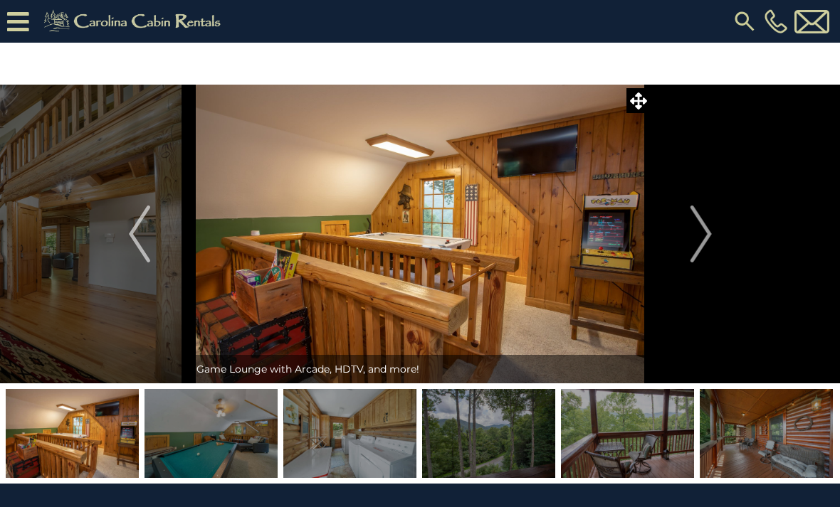
click at [703, 233] on img "Next" at bounding box center [699, 234] width 21 height 57
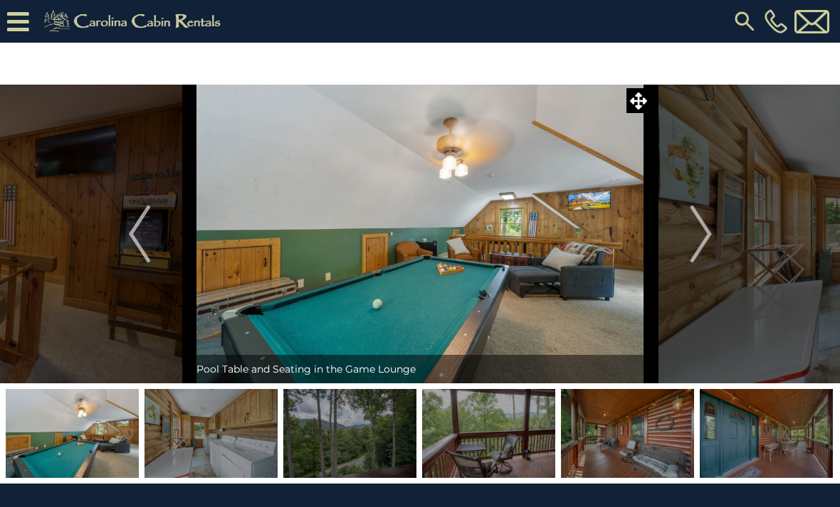
click at [704, 238] on img "Next" at bounding box center [699, 234] width 21 height 57
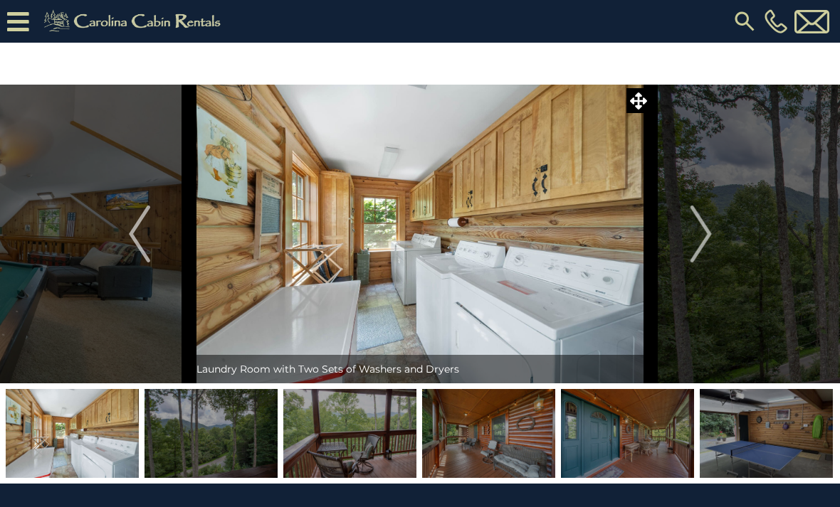
click at [698, 238] on img "Next" at bounding box center [699, 234] width 21 height 57
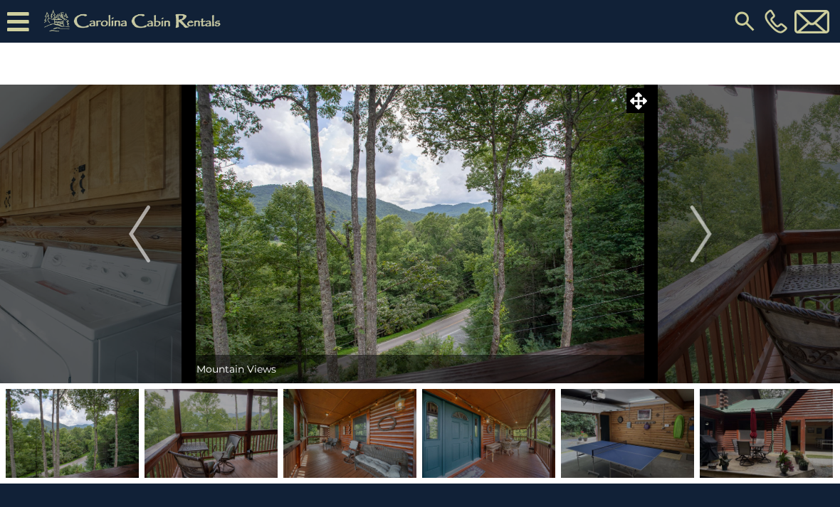
click at [702, 235] on img "Next" at bounding box center [699, 234] width 21 height 57
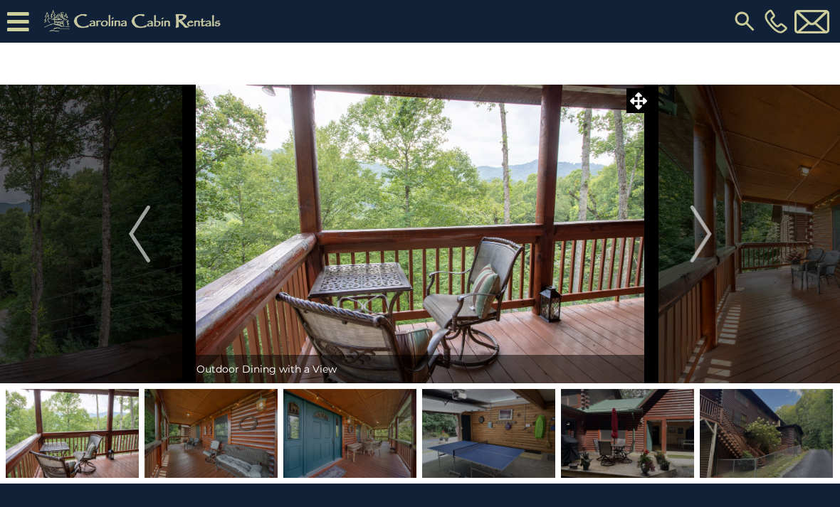
click at [699, 240] on img "Next" at bounding box center [699, 234] width 21 height 57
